Goal: Task Accomplishment & Management: Use online tool/utility

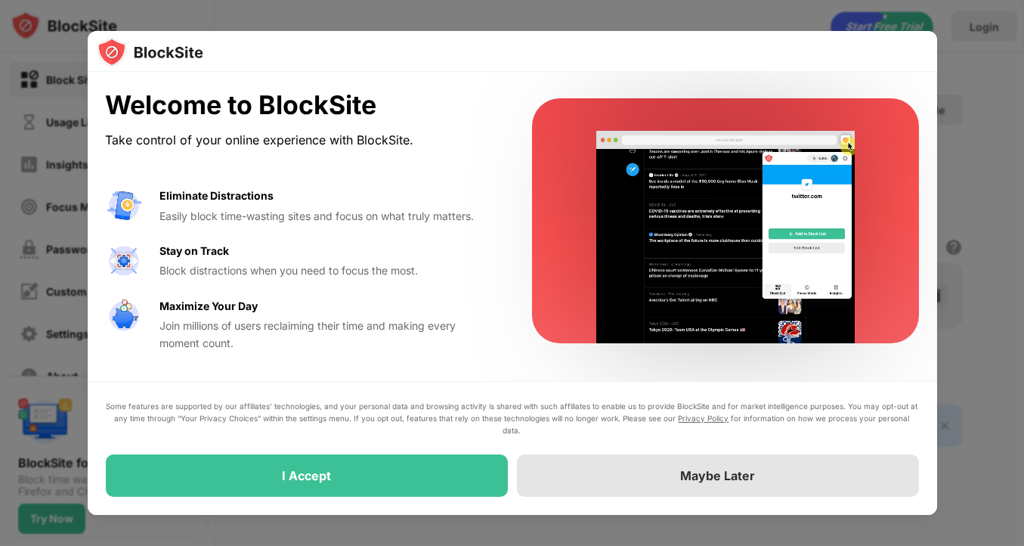
click at [669, 477] on div "Maybe Later" at bounding box center [718, 475] width 402 height 42
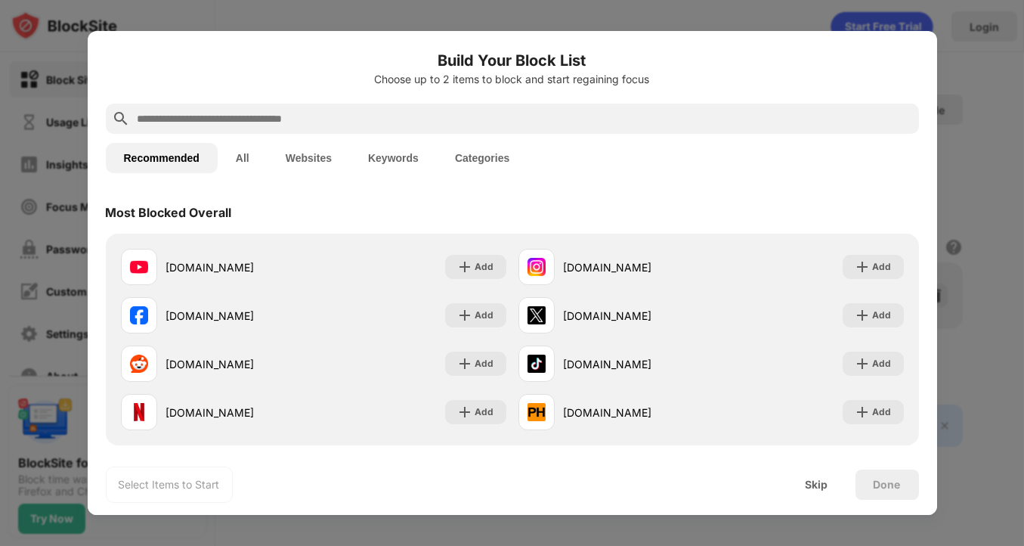
click at [346, 116] on input "text" at bounding box center [524, 119] width 777 height 18
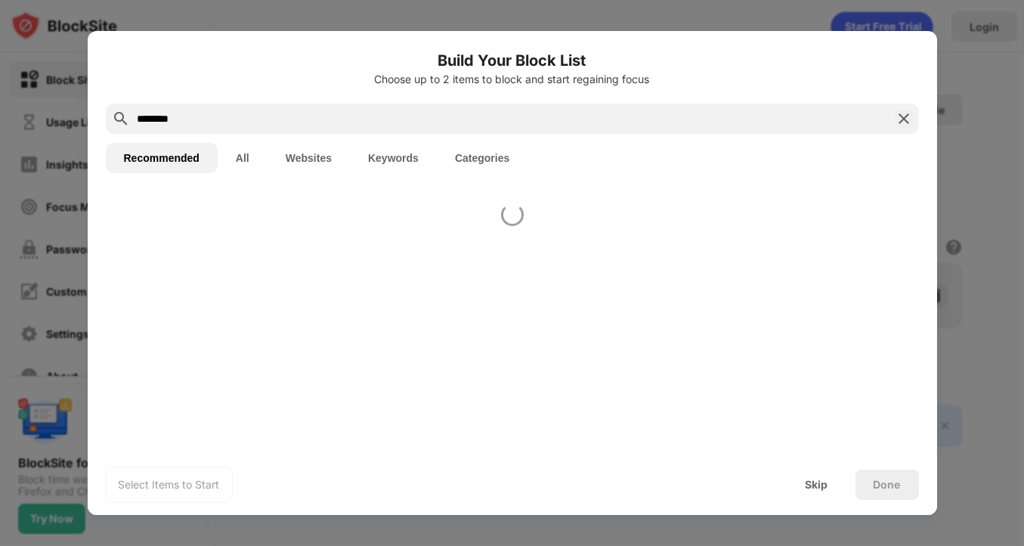
type input "********"
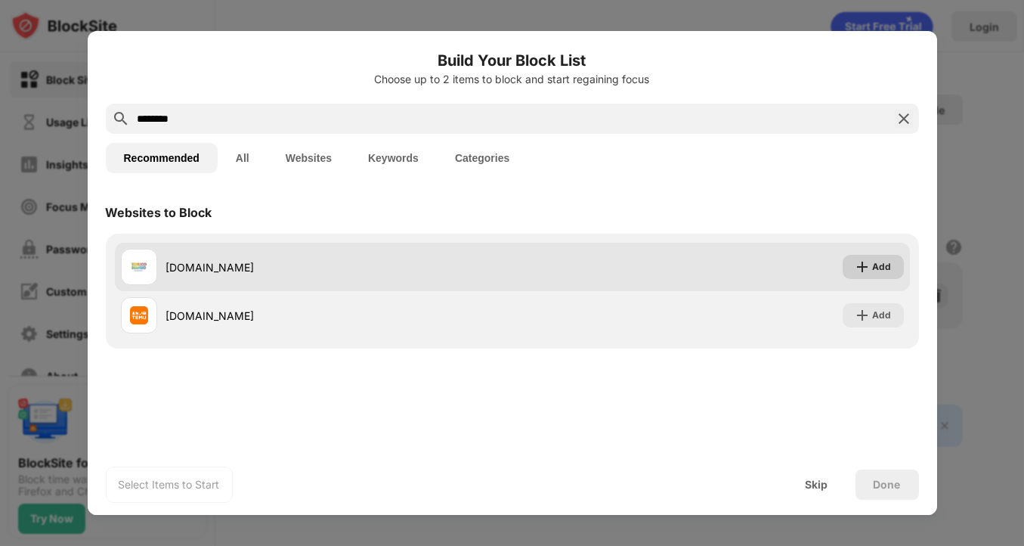
click at [875, 265] on div "Add" at bounding box center [882, 266] width 19 height 15
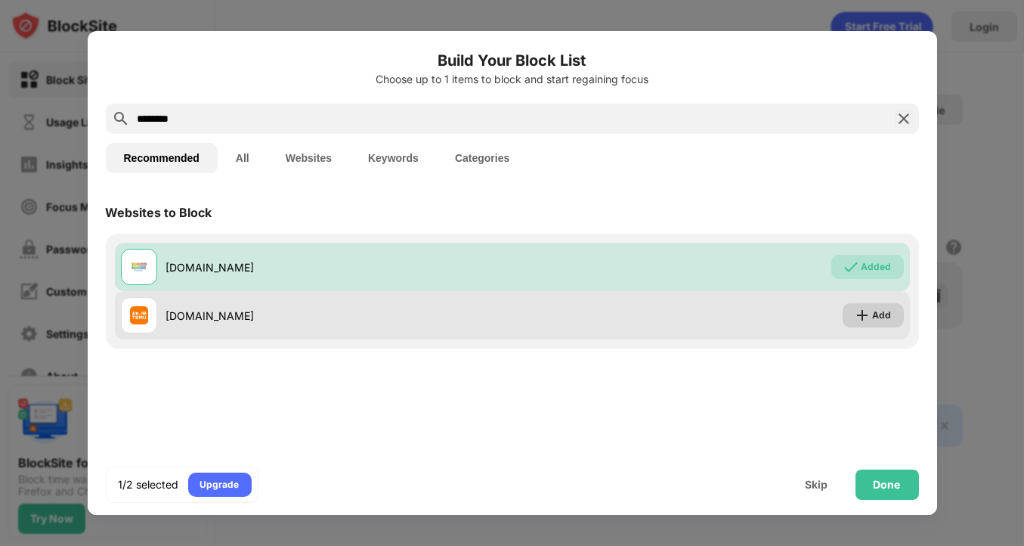
click at [870, 311] on img at bounding box center [862, 315] width 15 height 15
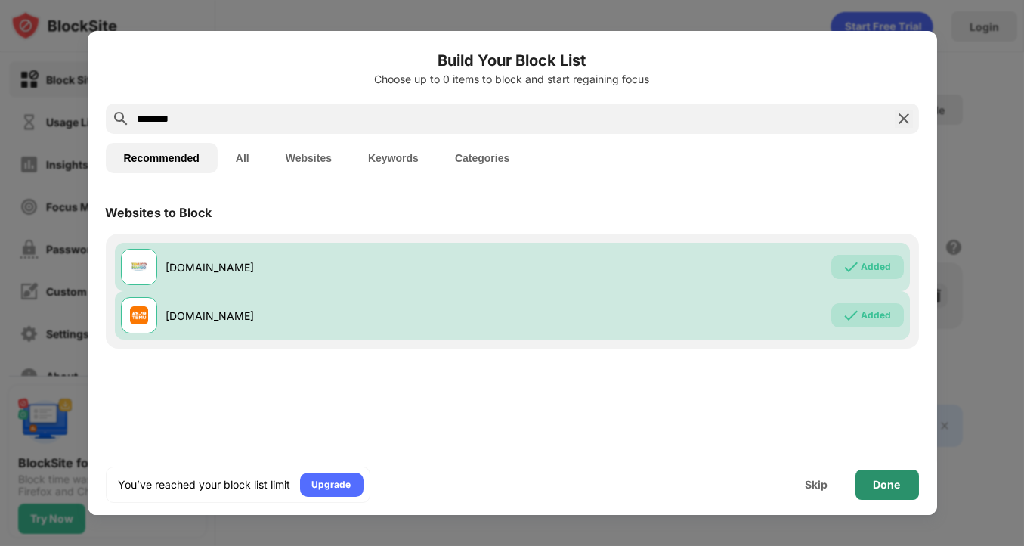
click at [883, 479] on div "Done" at bounding box center [887, 484] width 27 height 12
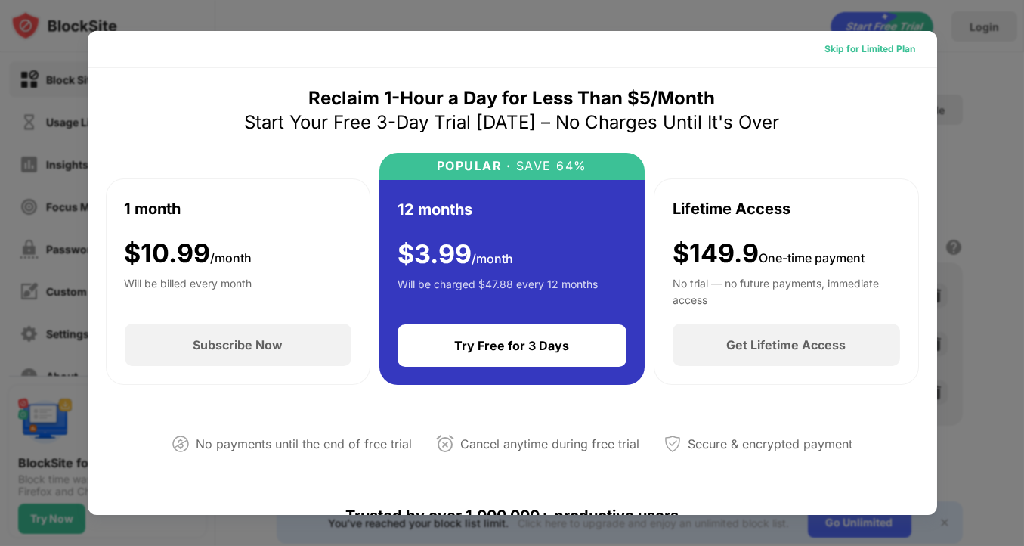
click at [875, 48] on div "Skip for Limited Plan" at bounding box center [870, 49] width 91 height 15
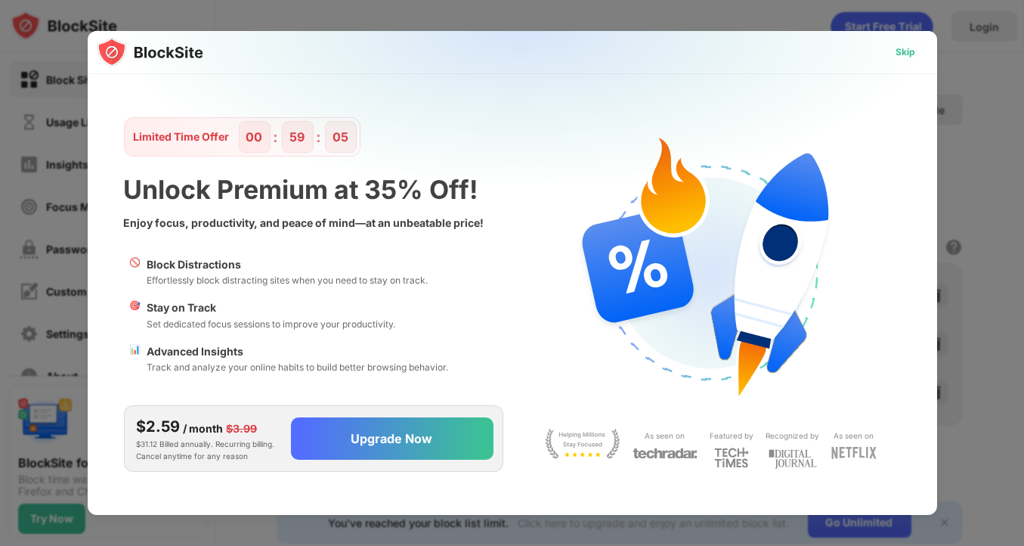
click at [907, 48] on div "Skip" at bounding box center [906, 52] width 20 height 15
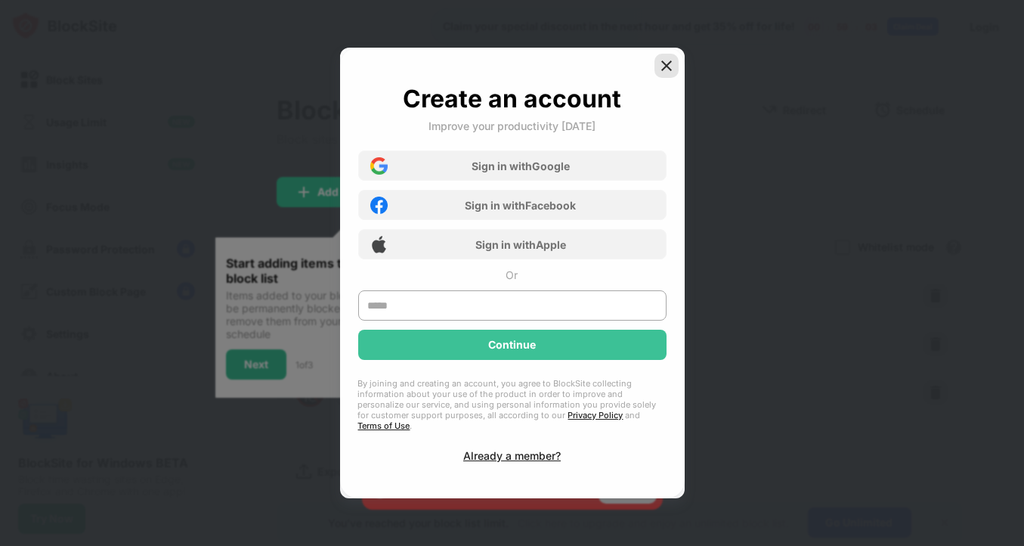
click at [664, 69] on img at bounding box center [666, 65] width 15 height 15
